Goal: Information Seeking & Learning: Check status

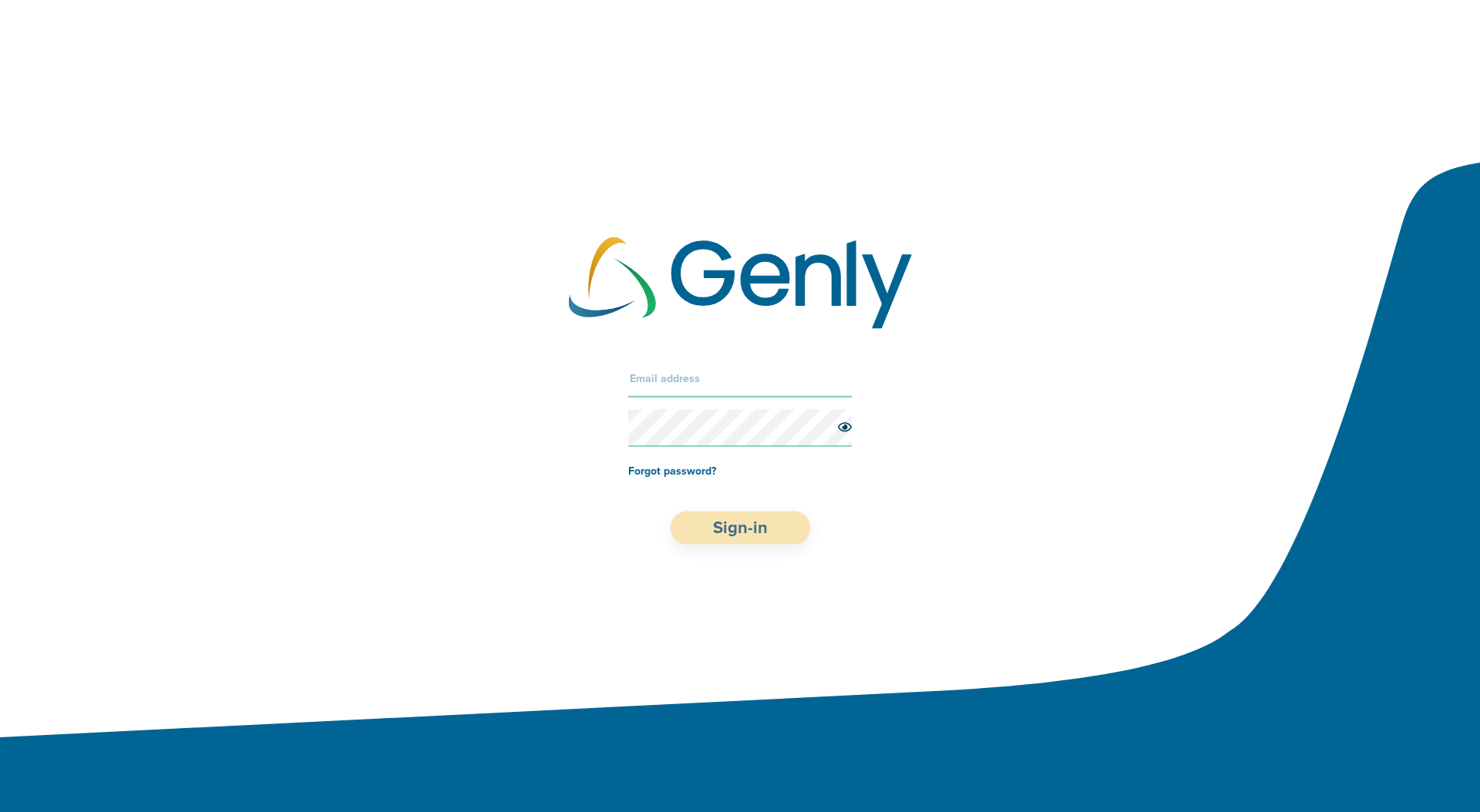
type input "[PERSON_NAME][EMAIL_ADDRESS][PERSON_NAME][DOMAIN_NAME]"
click at [735, 531] on button "Sign-in" at bounding box center [740, 528] width 139 height 33
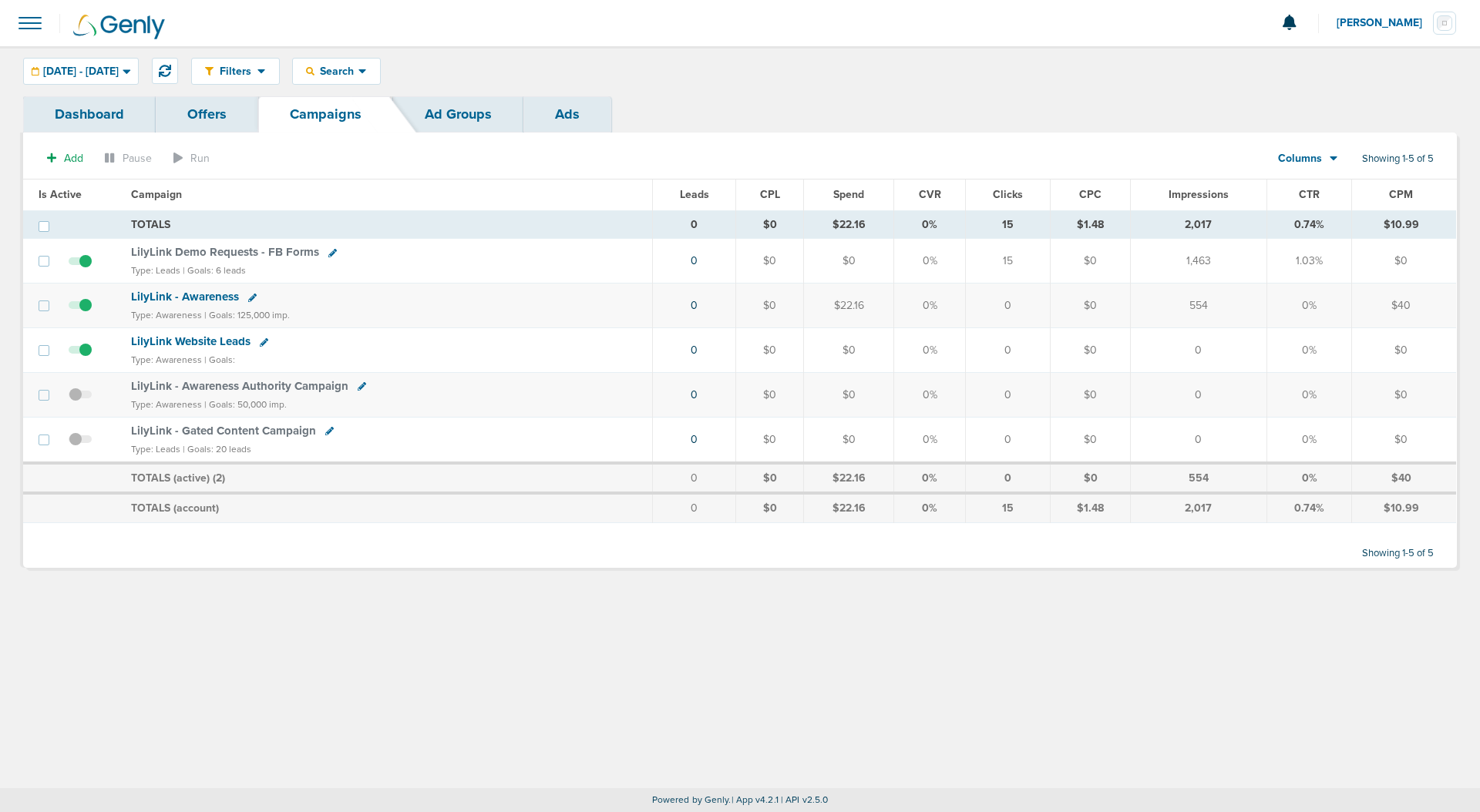
click at [568, 104] on link "Ads" at bounding box center [567, 115] width 88 height 36
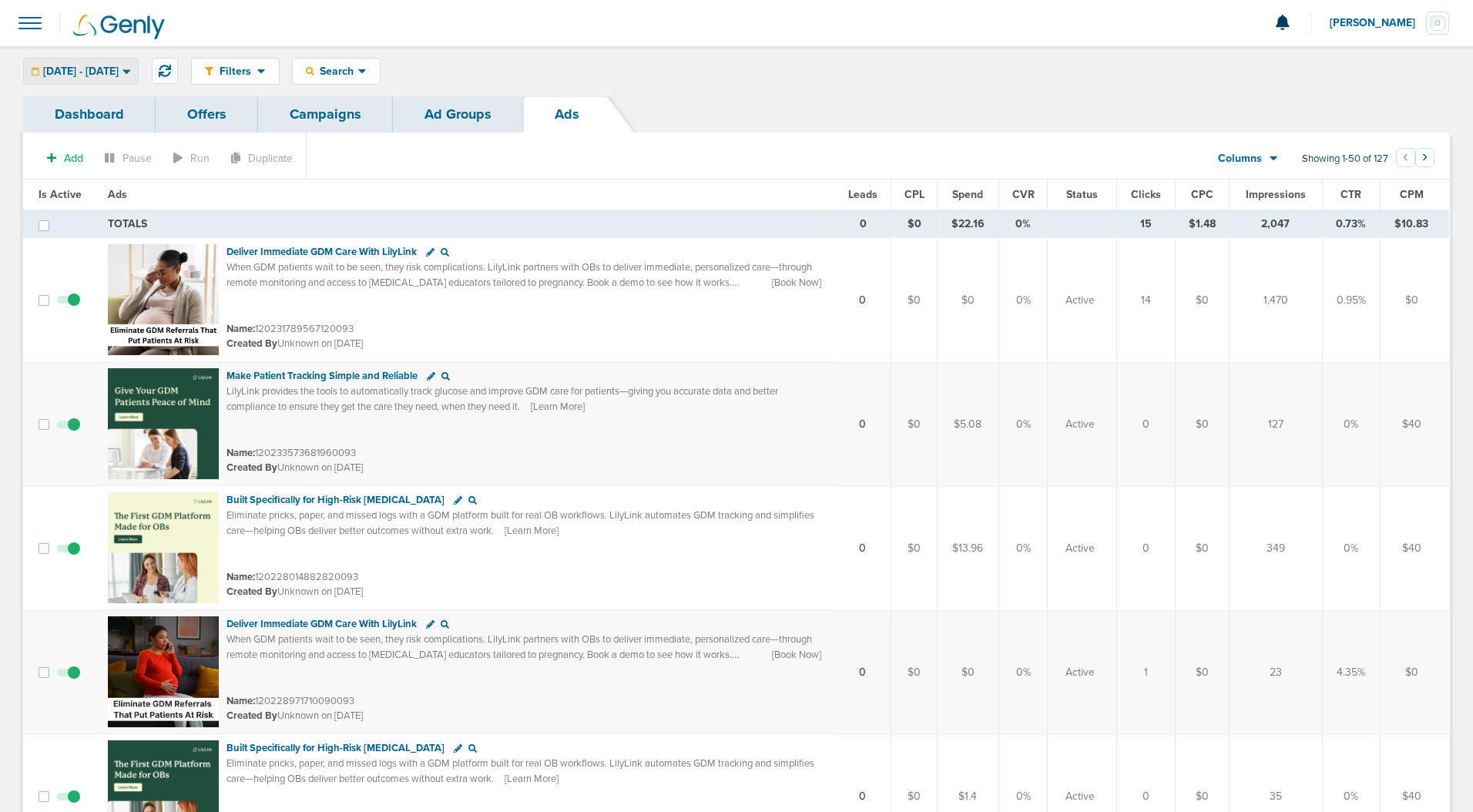
click at [138, 69] on div "[DATE] - [DATE]" at bounding box center [80, 71] width 114 height 25
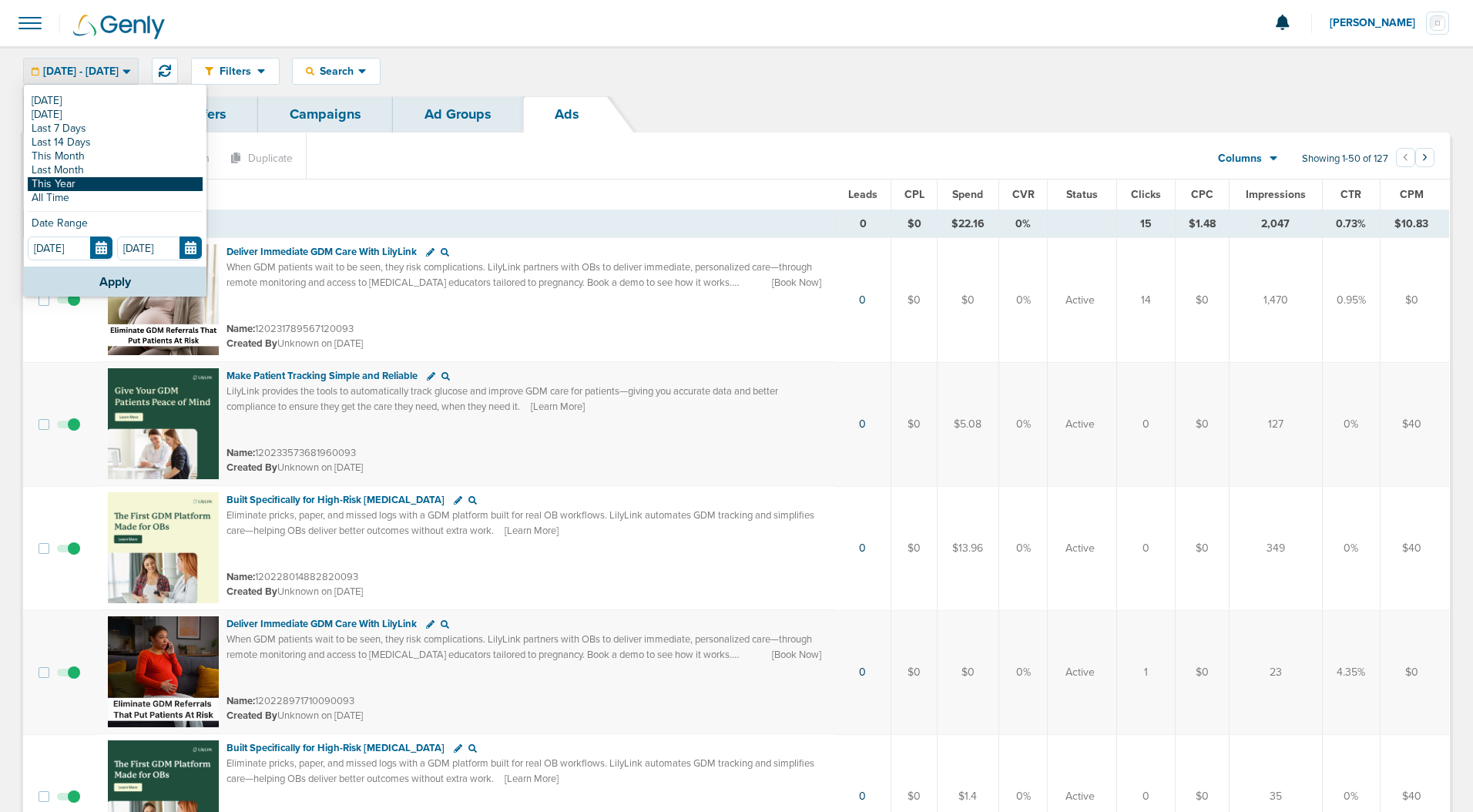
click at [87, 183] on link "This Year" at bounding box center [115, 183] width 175 height 14
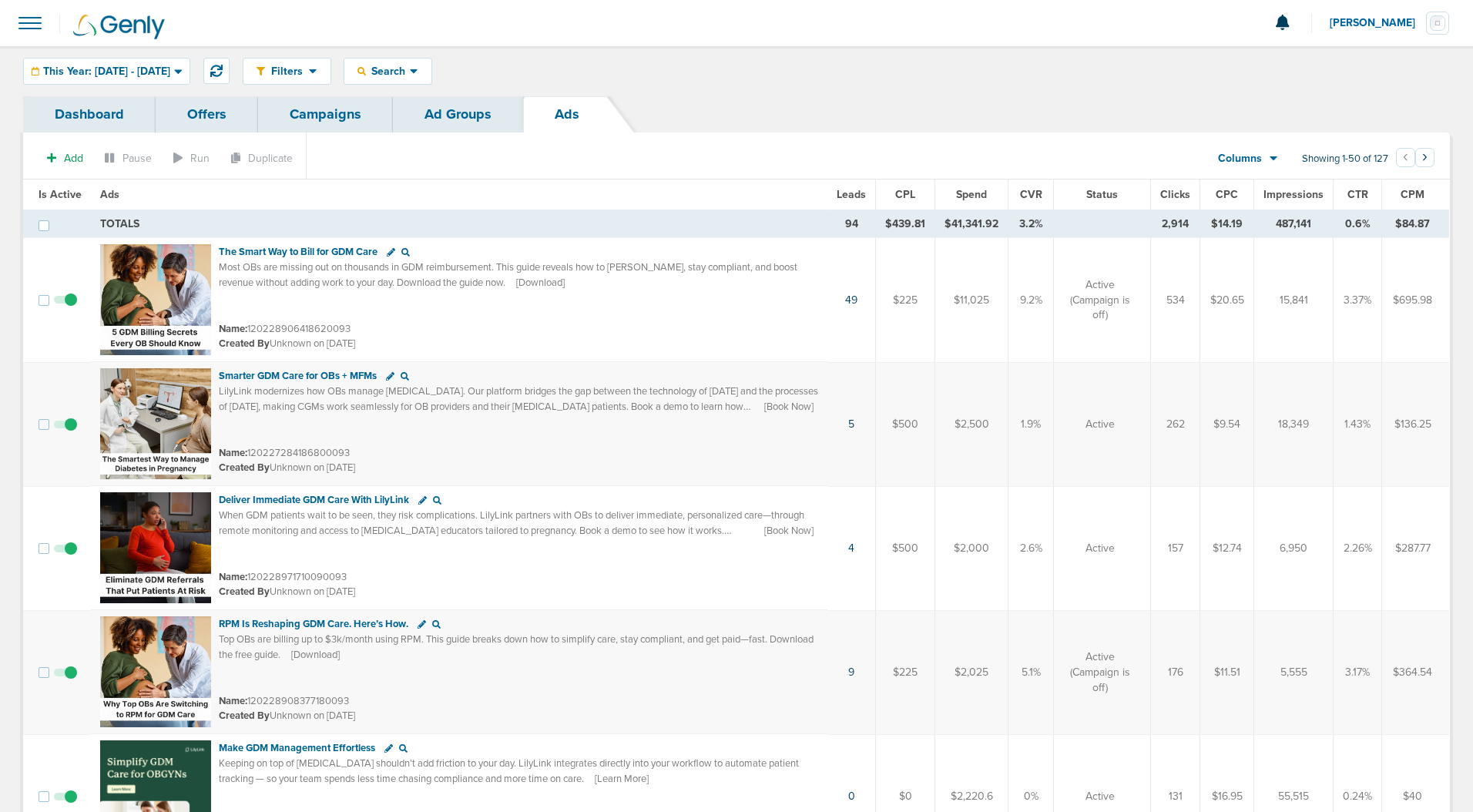
click at [1363, 194] on span "CTR" at bounding box center [1358, 195] width 20 height 13
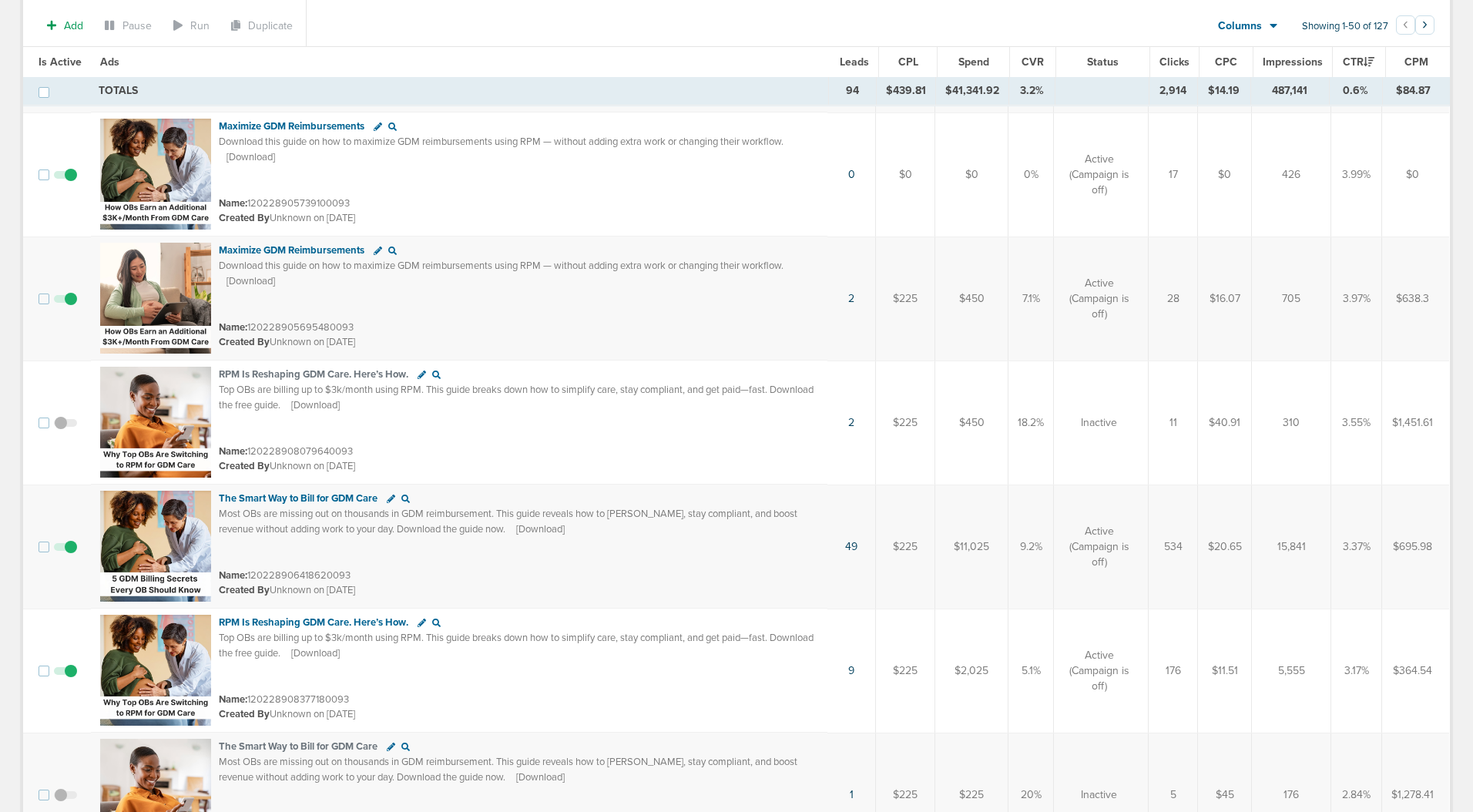
scroll to position [145, 0]
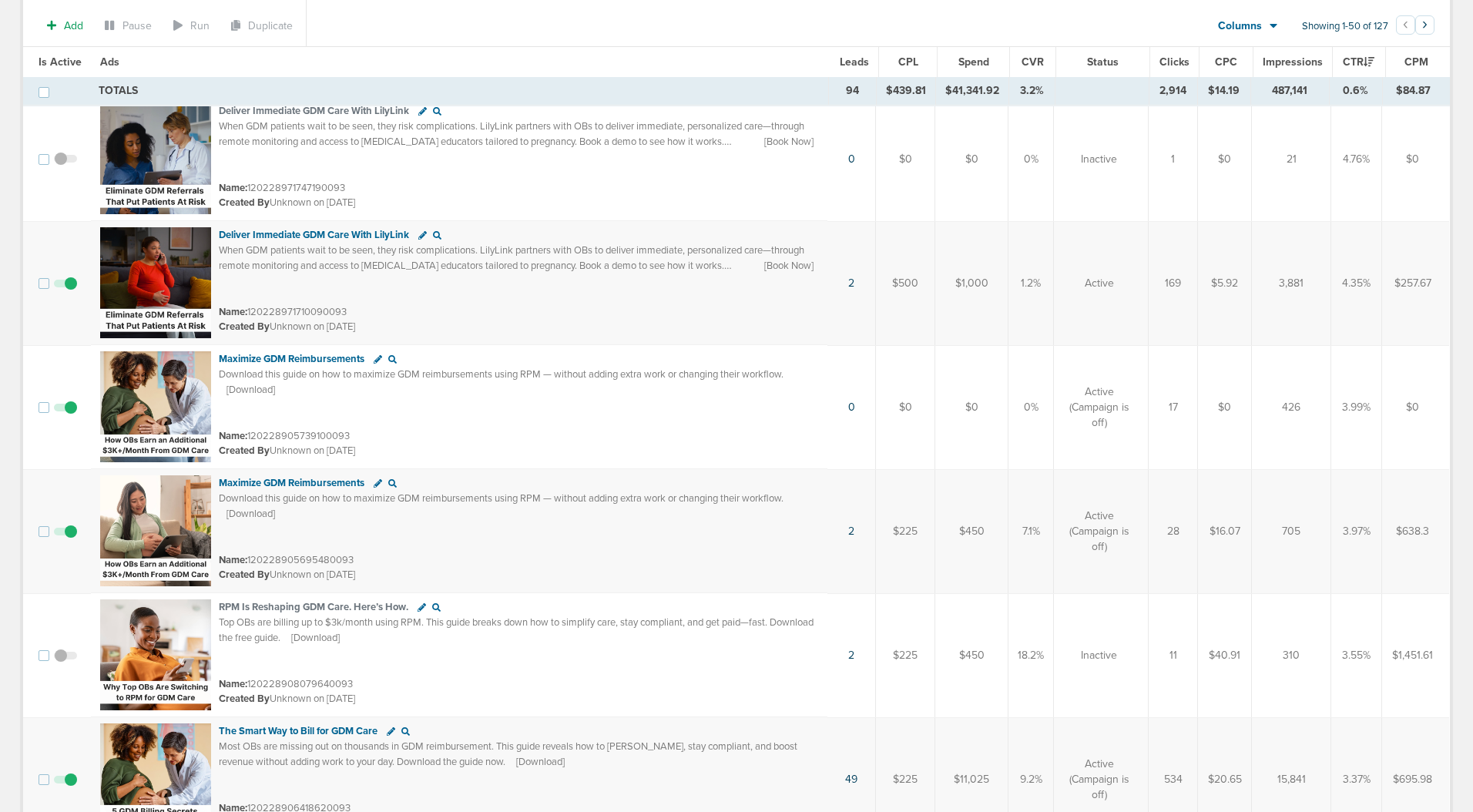
click at [850, 62] on span "Leads" at bounding box center [855, 62] width 29 height 13
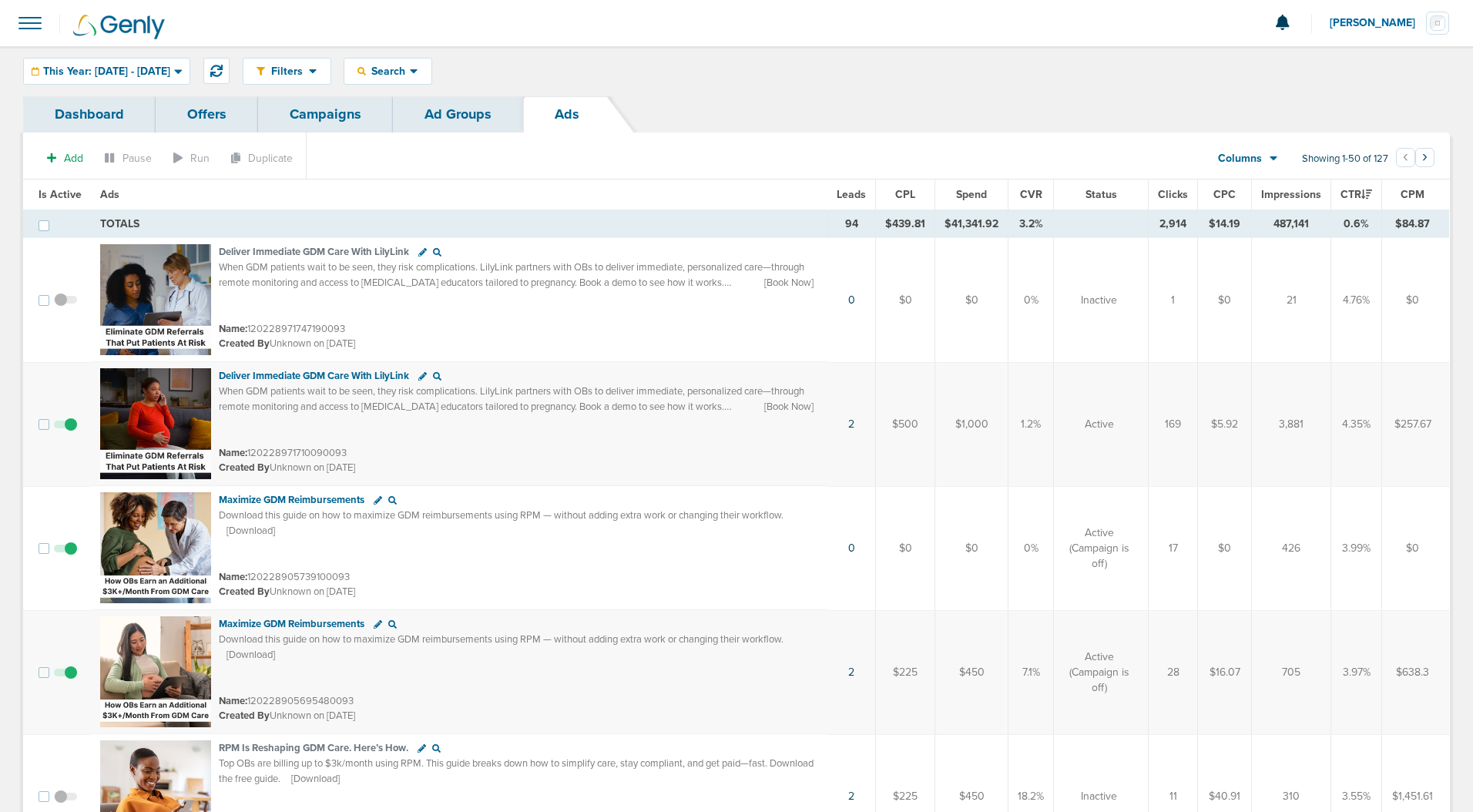
click at [856, 195] on span "Leads" at bounding box center [852, 195] width 29 height 13
